Goal: Check status

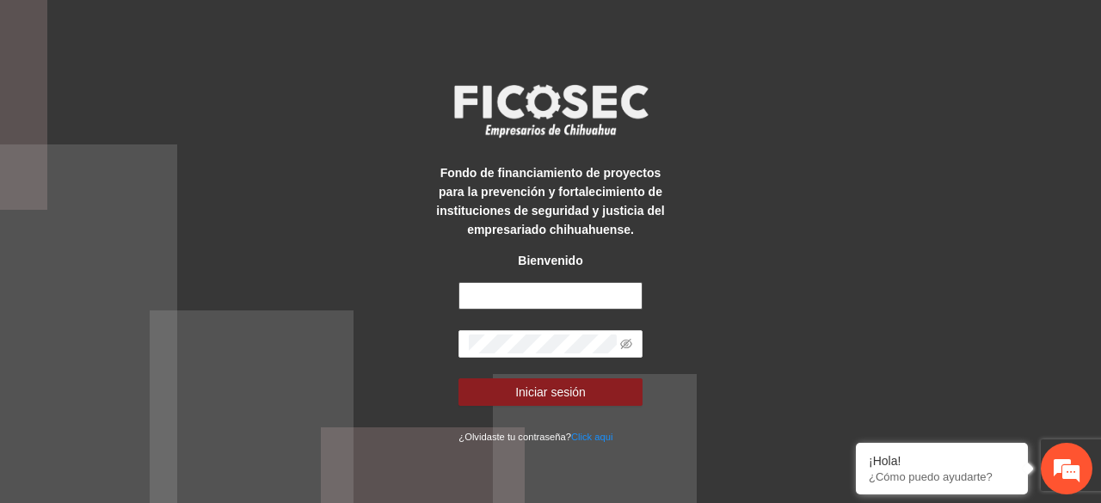
type input "**********"
click at [459, 379] on button "Iniciar sesión" at bounding box center [550, 393] width 183 height 28
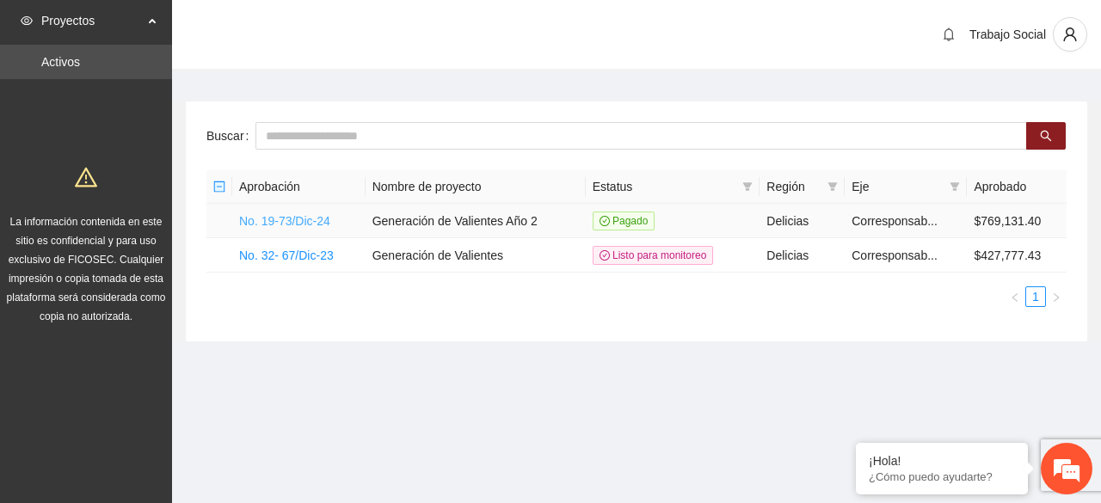
click at [326, 215] on link "No. 19-73/Dic-24" at bounding box center [284, 221] width 91 height 14
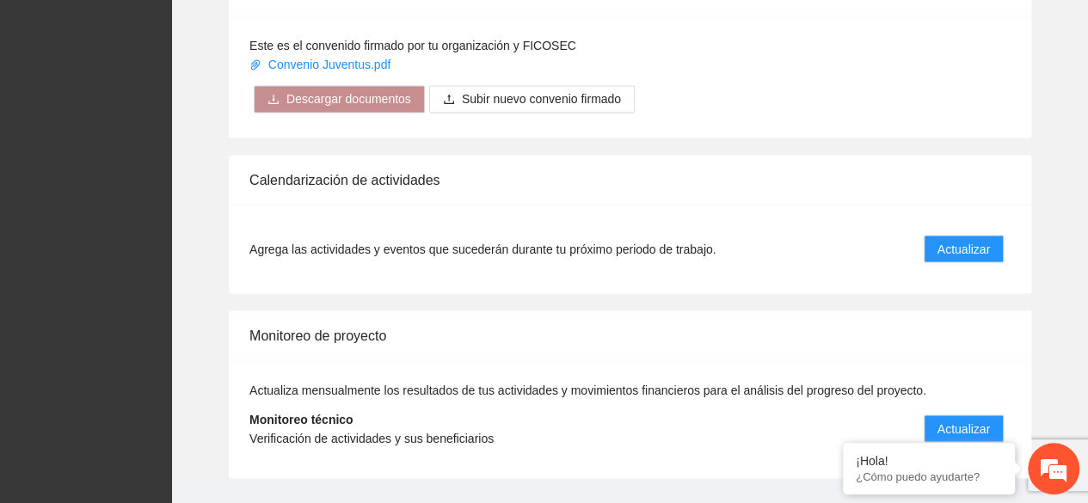
scroll to position [1507, 0]
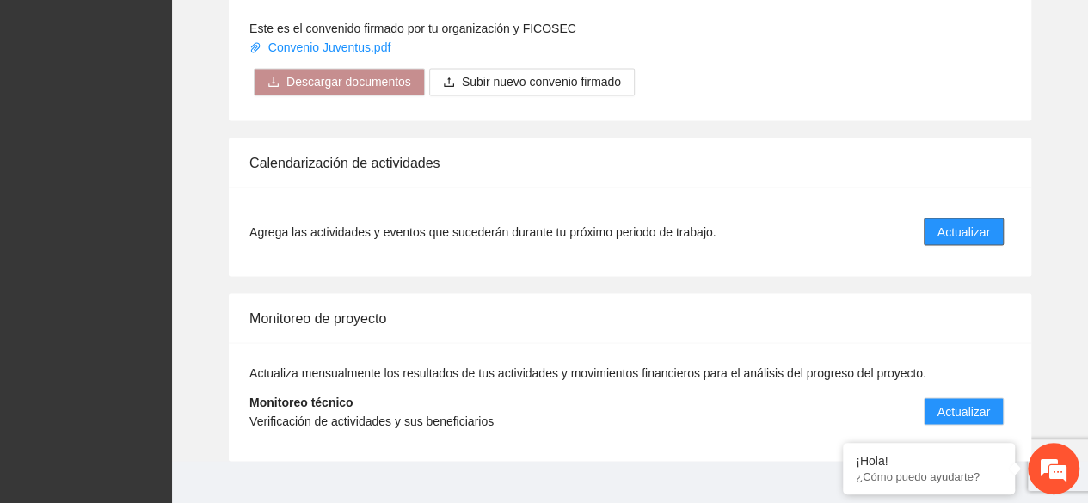
click at [962, 222] on span "Actualizar" at bounding box center [964, 231] width 52 height 19
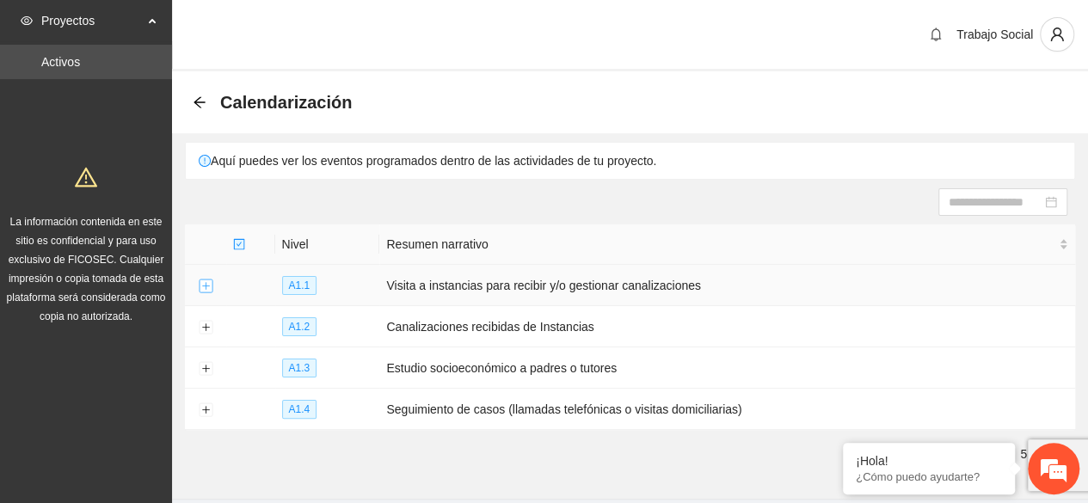
click at [211, 286] on button "Expand row" at bounding box center [206, 287] width 14 height 14
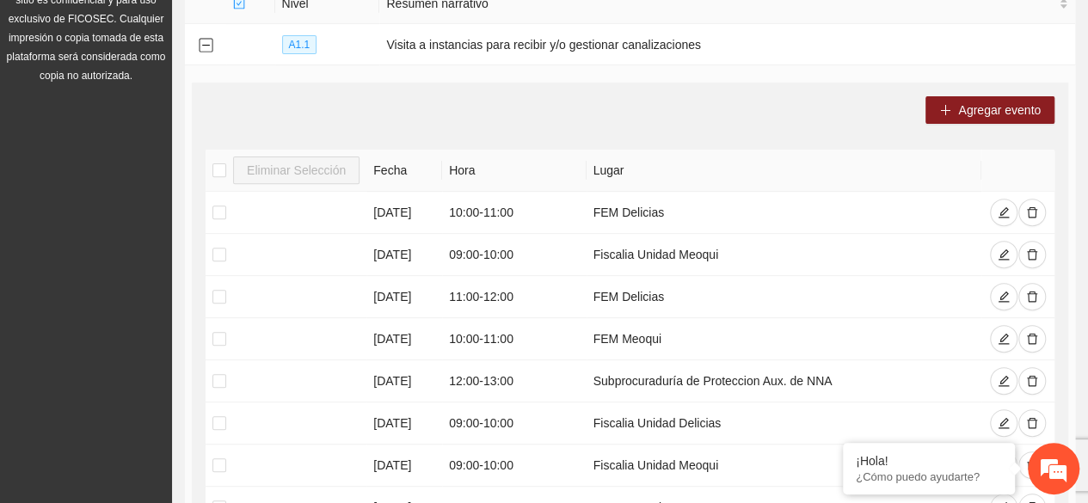
scroll to position [275, 0]
